Goal: Task Accomplishment & Management: Use online tool/utility

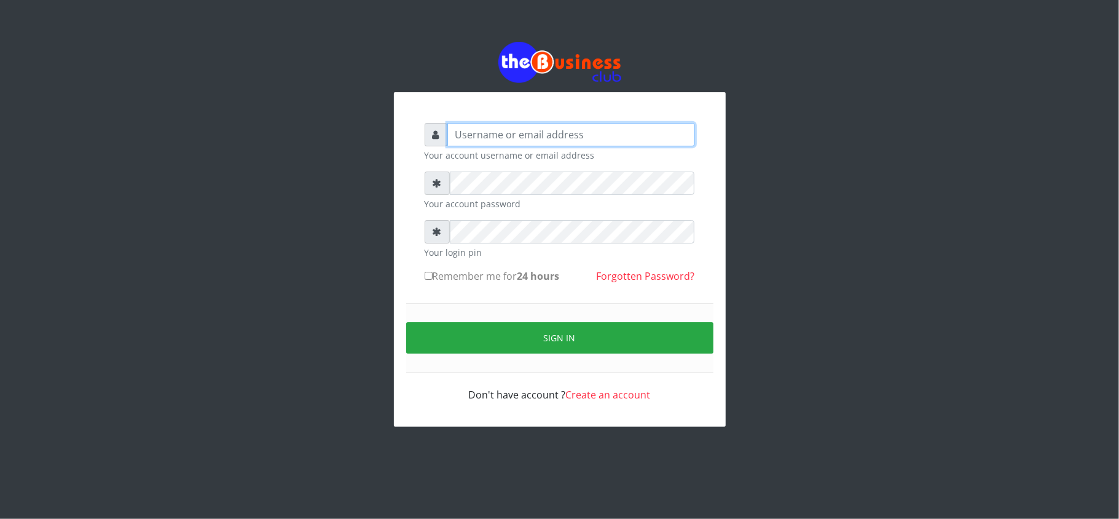
click at [480, 127] on input "text" at bounding box center [571, 134] width 248 height 23
type input "kennyclassy"
click at [532, 170] on form "kennyclassy Your account username or email address Your account password Your l…" at bounding box center [560, 262] width 270 height 279
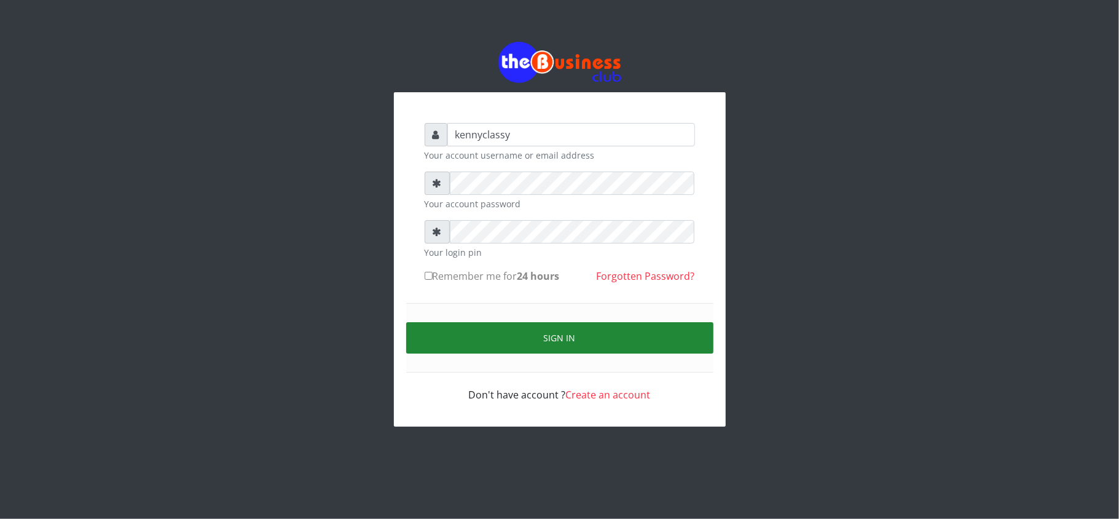
click at [532, 331] on button "Sign in" at bounding box center [559, 337] width 307 height 31
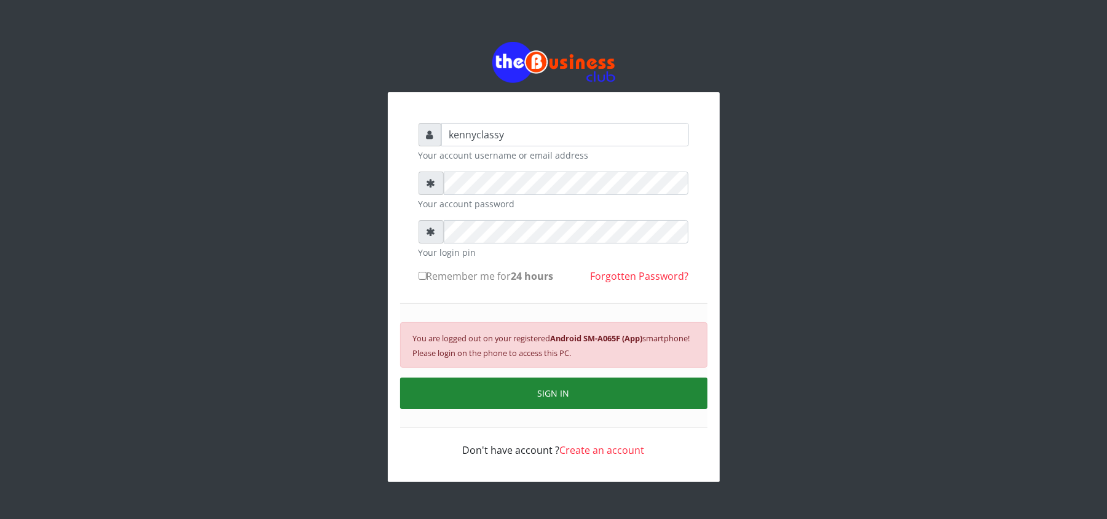
click at [532, 331] on div "You are logged out on your registered Android SM-A065F (App) smartphone! Please…" at bounding box center [553, 344] width 307 height 45
click at [543, 385] on button "SIGN IN" at bounding box center [553, 392] width 307 height 31
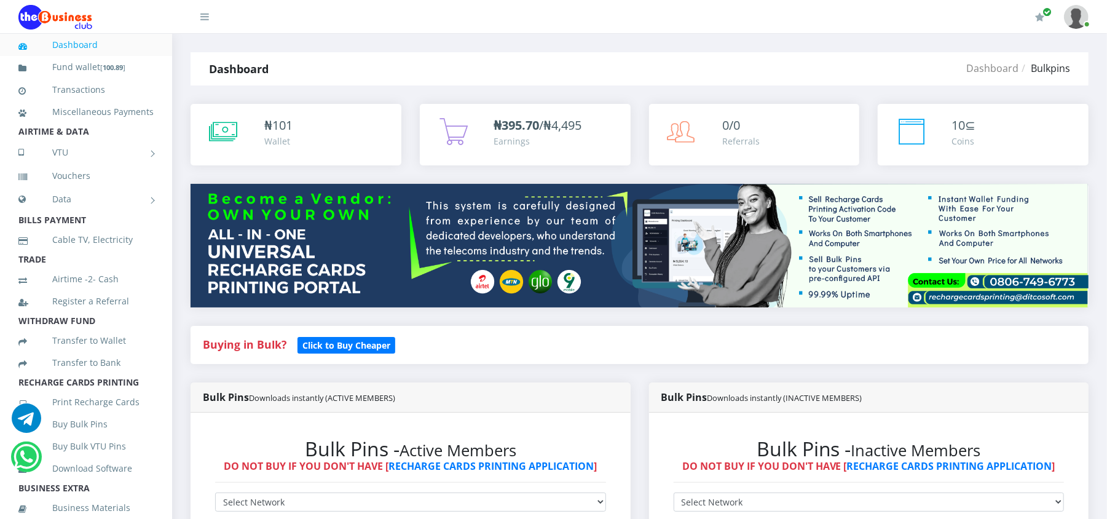
click at [1092, 452] on div "Bulk Pins Downloads instantly (INACTIVE MEMBERS) Bulk Pins - Inactive Members D…" at bounding box center [869, 526] width 459 height 289
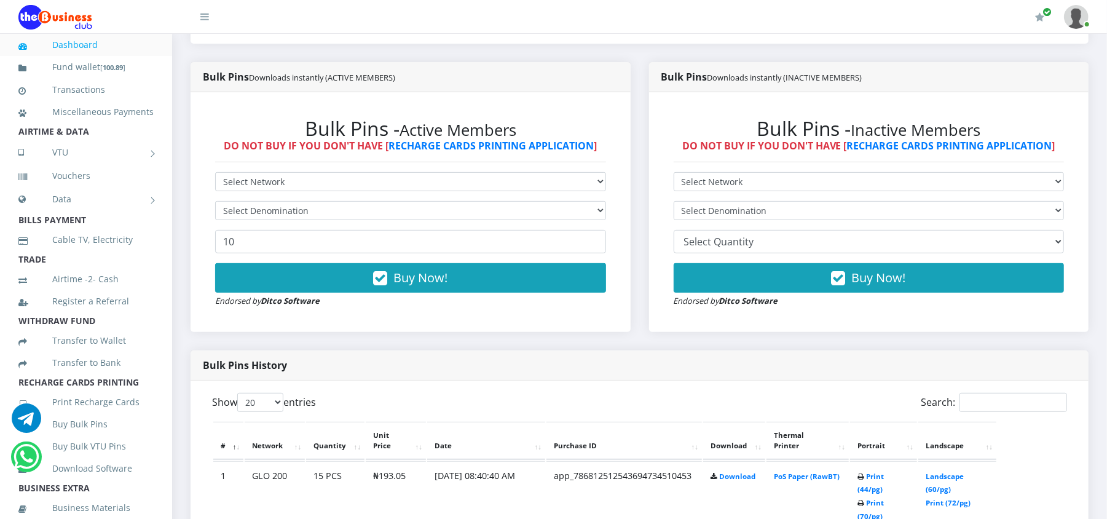
scroll to position [328, 0]
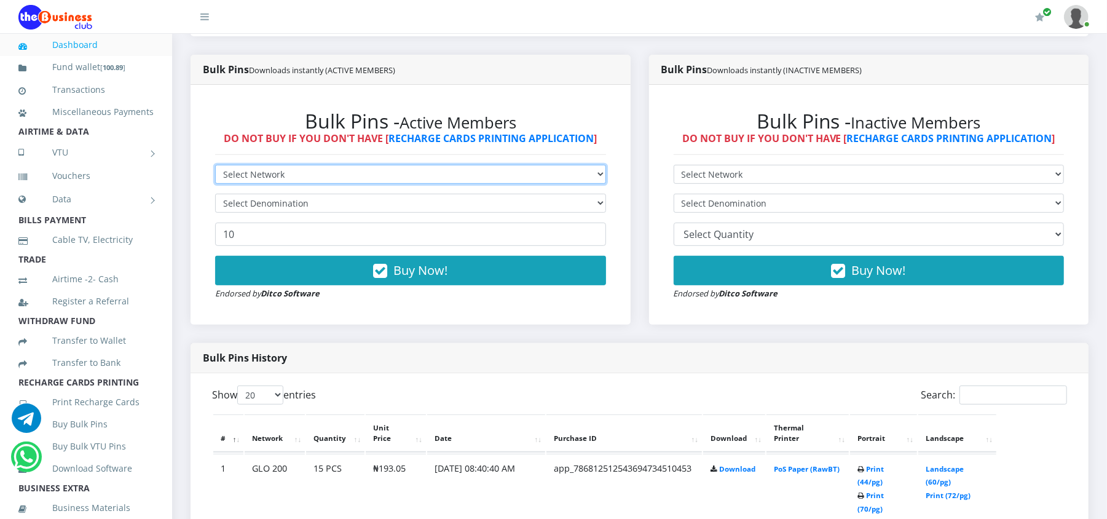
click at [551, 173] on select "Select Network MTN Globacom 9Mobile Airtel" at bounding box center [410, 174] width 391 height 19
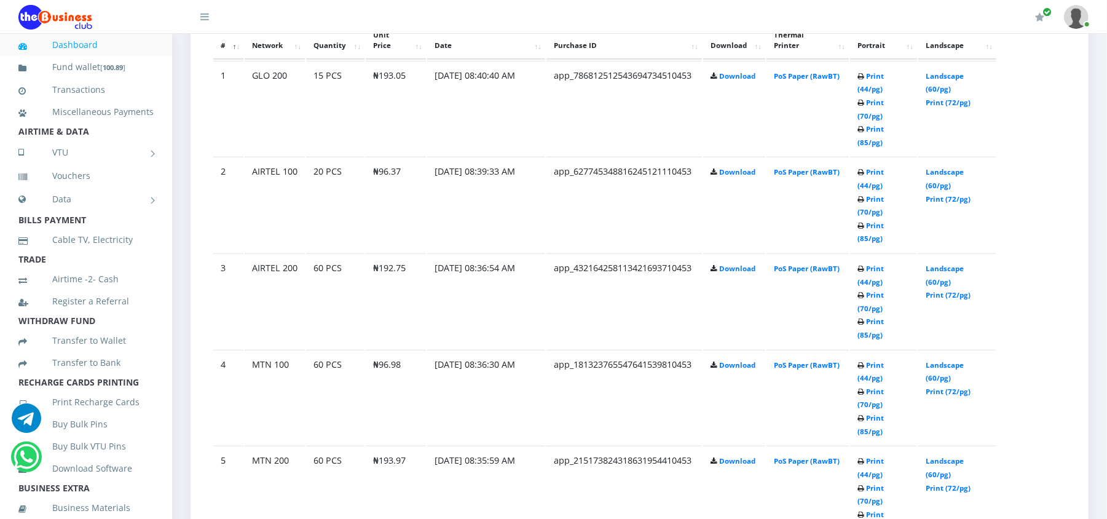
scroll to position [721, 0]
click at [884, 75] on link "Print (44/pg)" at bounding box center [870, 82] width 26 height 23
click at [879, 167] on link "Print (44/pg)" at bounding box center [870, 178] width 26 height 23
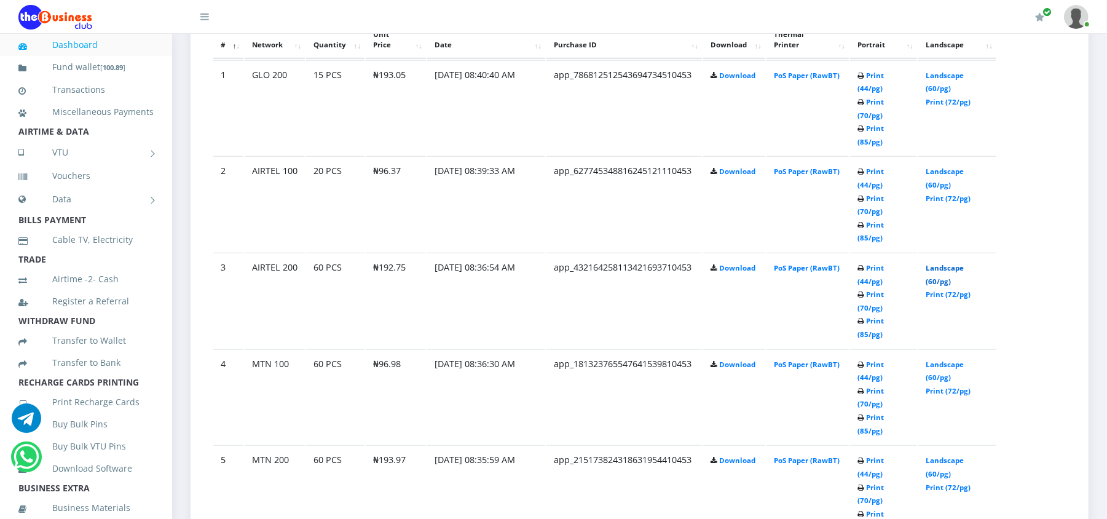
click at [937, 263] on link "Landscape (60/pg)" at bounding box center [945, 274] width 38 height 23
click at [879, 360] on link "Print (44/pg)" at bounding box center [870, 371] width 26 height 23
click at [934, 360] on link "Landscape (60/pg)" at bounding box center [945, 371] width 38 height 23
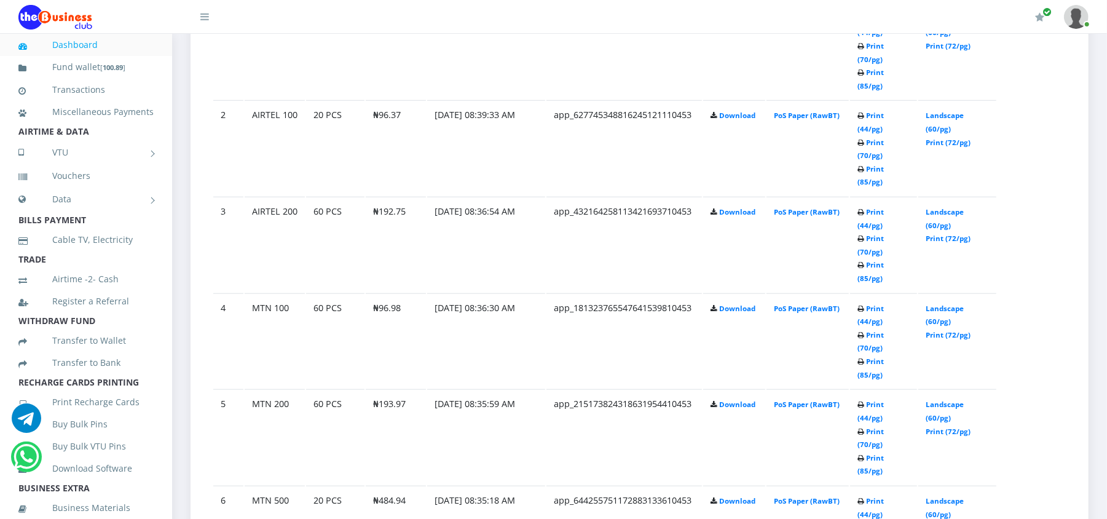
scroll to position [721, 0]
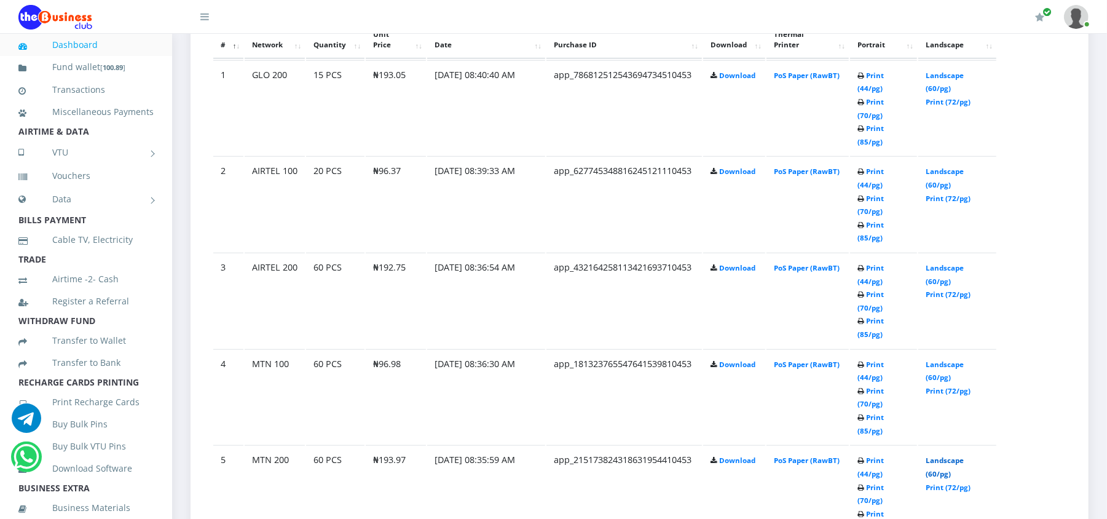
click at [937, 455] on link "Landscape (60/pg)" at bounding box center [945, 466] width 38 height 23
